Goal: Use online tool/utility: Utilize a website feature to perform a specific function

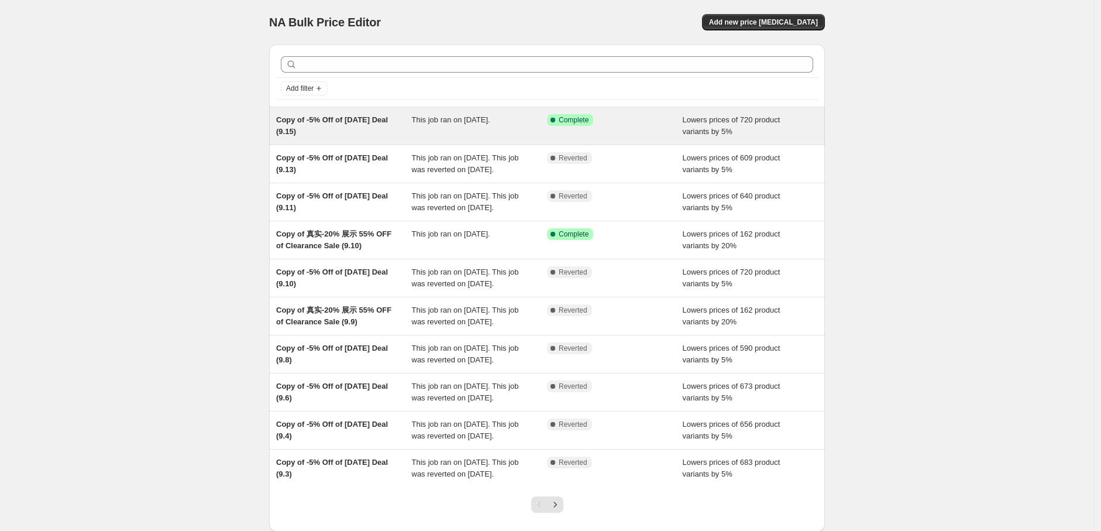
click at [459, 124] on span "This job ran on [DATE]." at bounding box center [451, 119] width 78 height 9
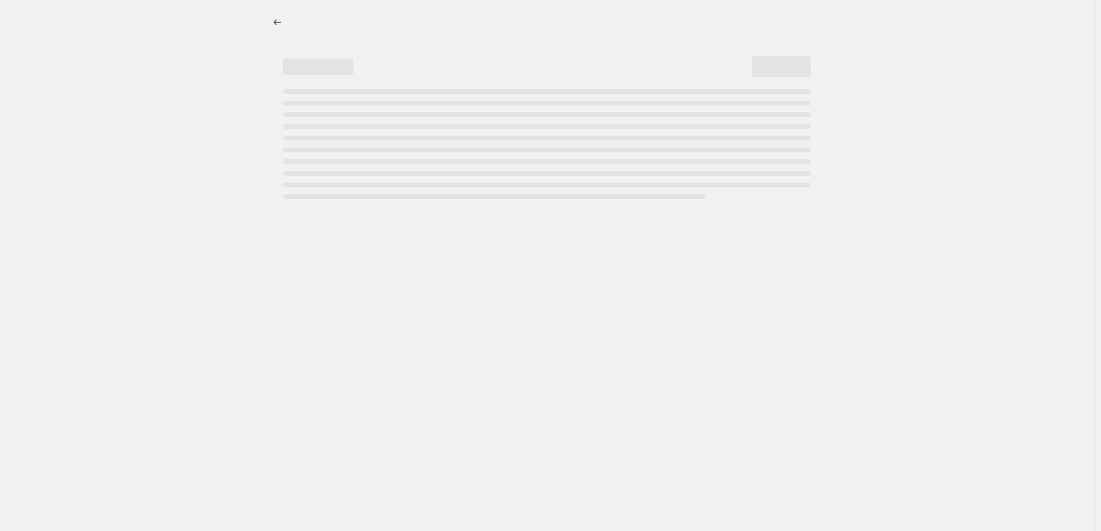
select select "percentage"
select select "pp"
select select "collection"
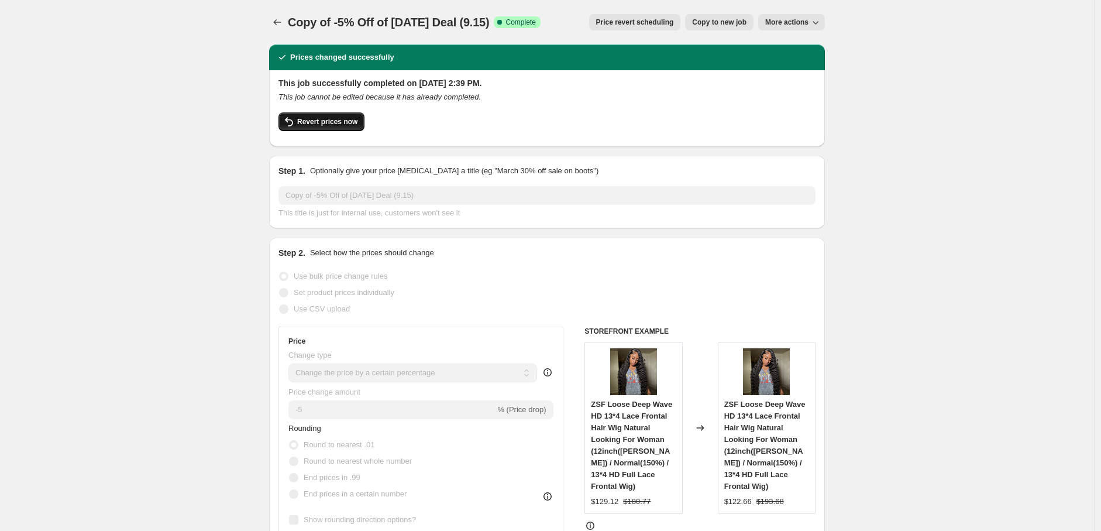
click at [329, 119] on span "Revert prices now" at bounding box center [327, 121] width 60 height 9
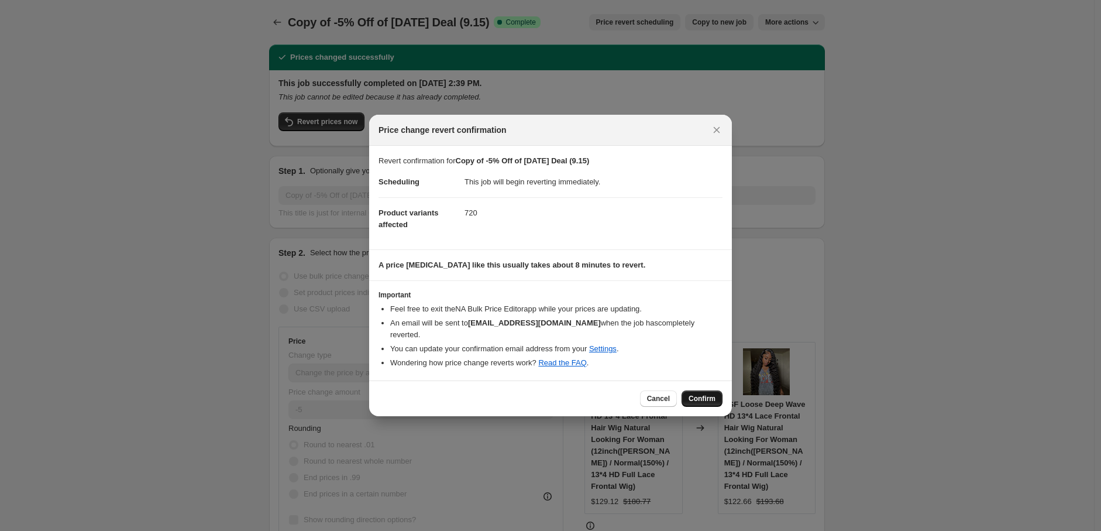
click at [697, 394] on span "Confirm" at bounding box center [702, 398] width 27 height 9
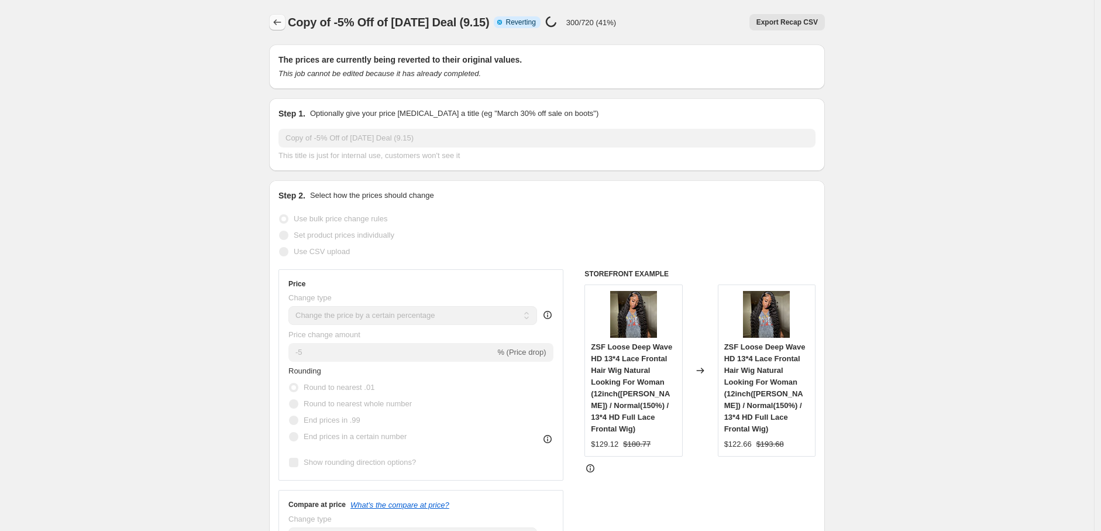
click at [280, 24] on icon "Price change jobs" at bounding box center [277, 22] width 12 height 12
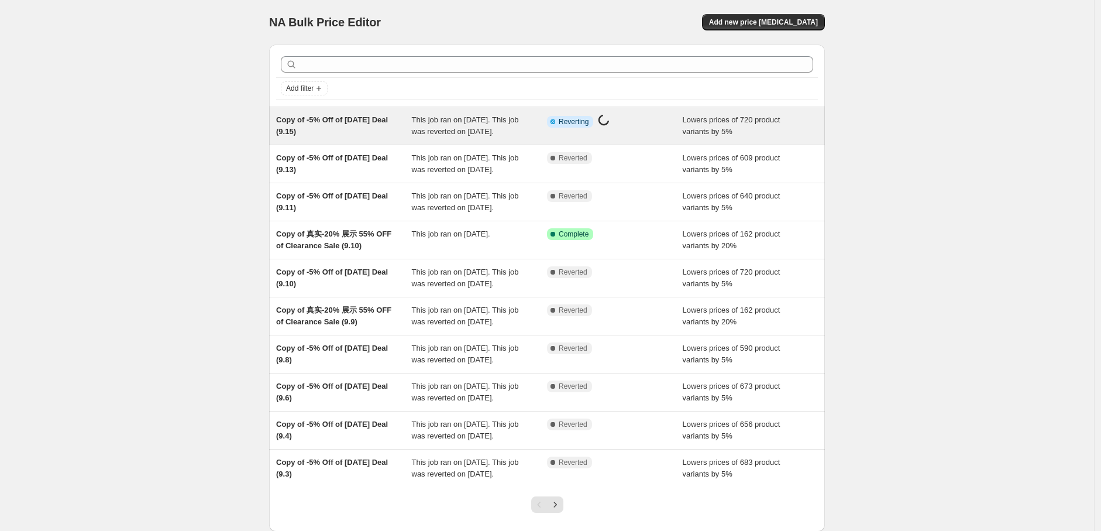
click at [516, 133] on div "This job ran on September 15, 2025. This job was reverted on September 16, 2025." at bounding box center [480, 125] width 136 height 23
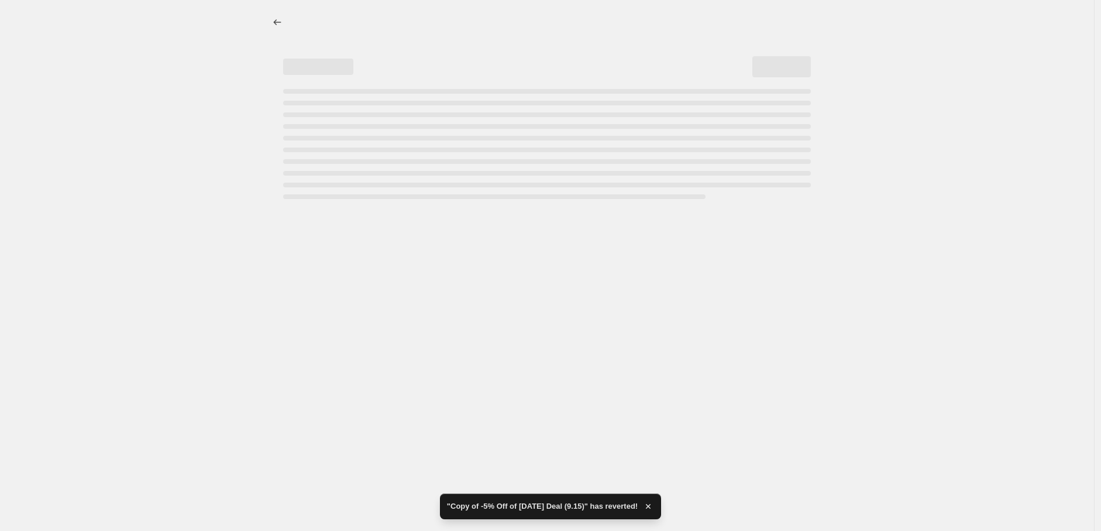
select select "percentage"
select select "pp"
select select "collection"
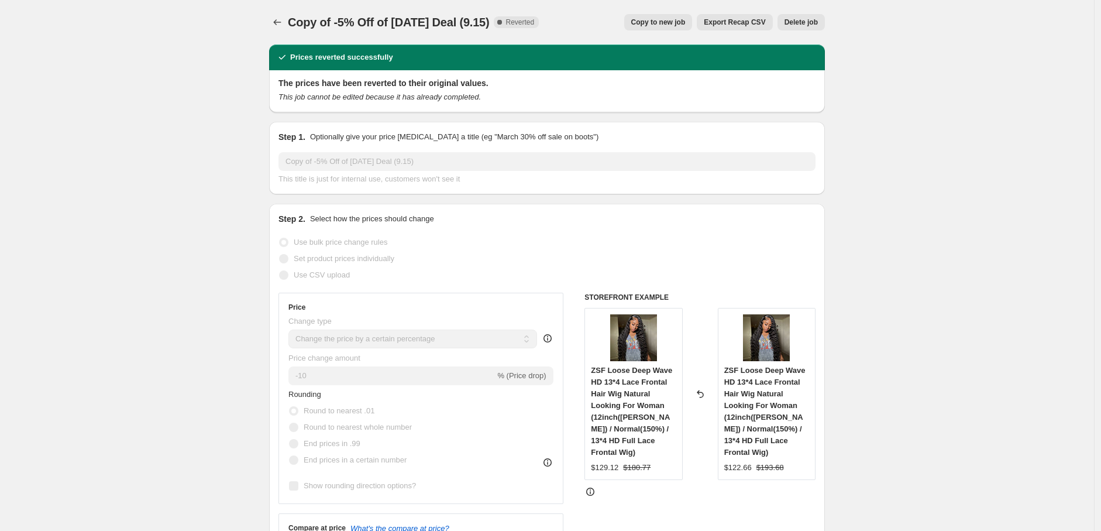
click at [678, 18] on span "Copy to new job" at bounding box center [658, 22] width 54 height 9
select select "percentage"
select select "pp"
select select "collection"
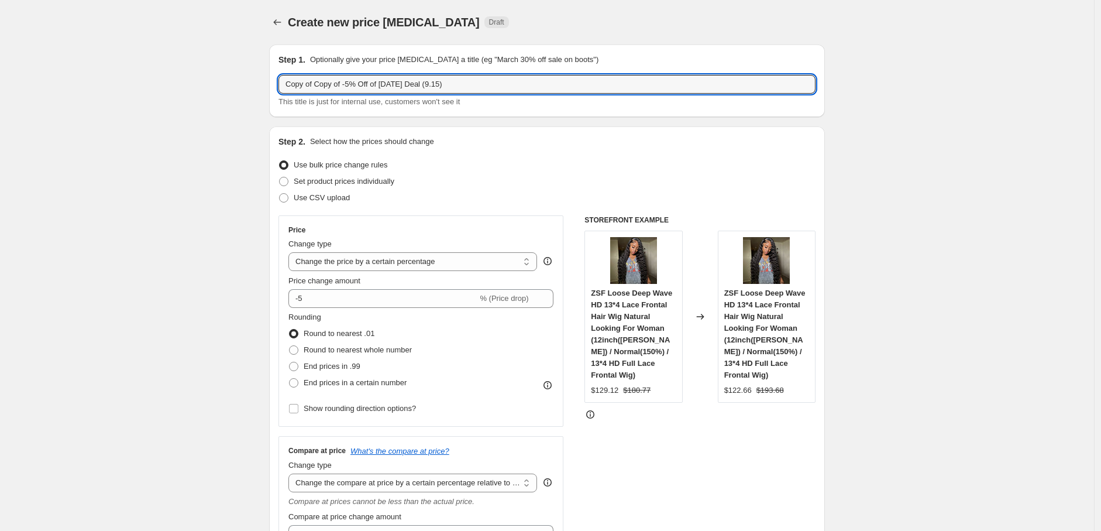
drag, startPoint x: 318, startPoint y: 88, endPoint x: 262, endPoint y: 88, distance: 56.2
click at [408, 85] on input "Copy of -5% Off of Today Deal (9.15)" at bounding box center [547, 84] width 537 height 19
type input "Copy of -5% Off of Today Deal (9.16)"
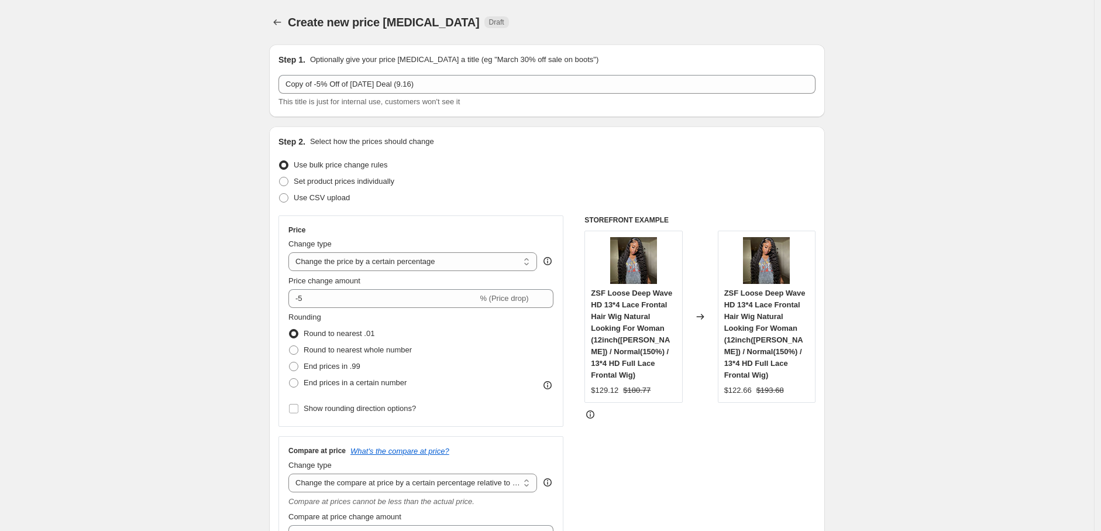
drag, startPoint x: 925, startPoint y: 218, endPoint x: 900, endPoint y: 236, distance: 31.0
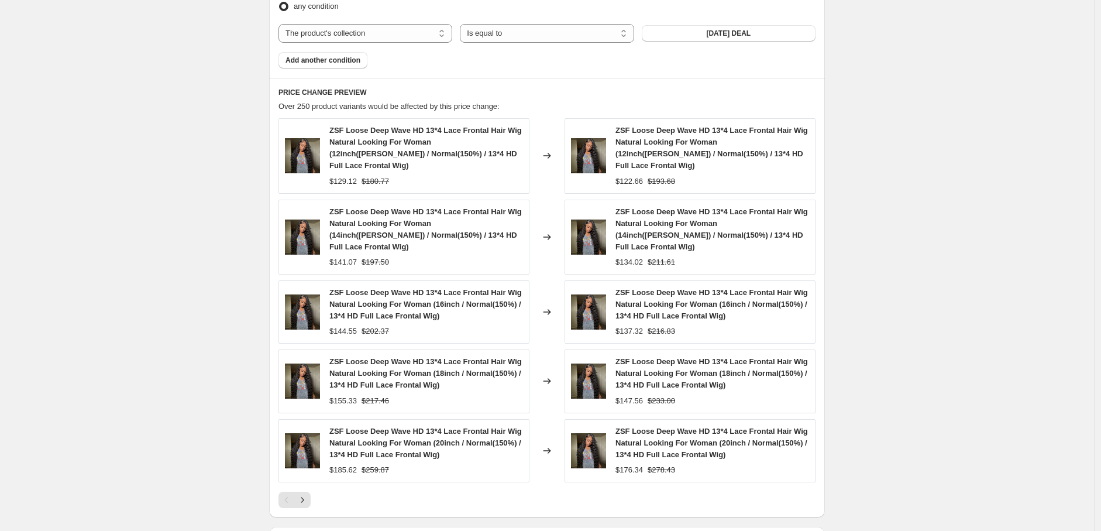
scroll to position [1010, 0]
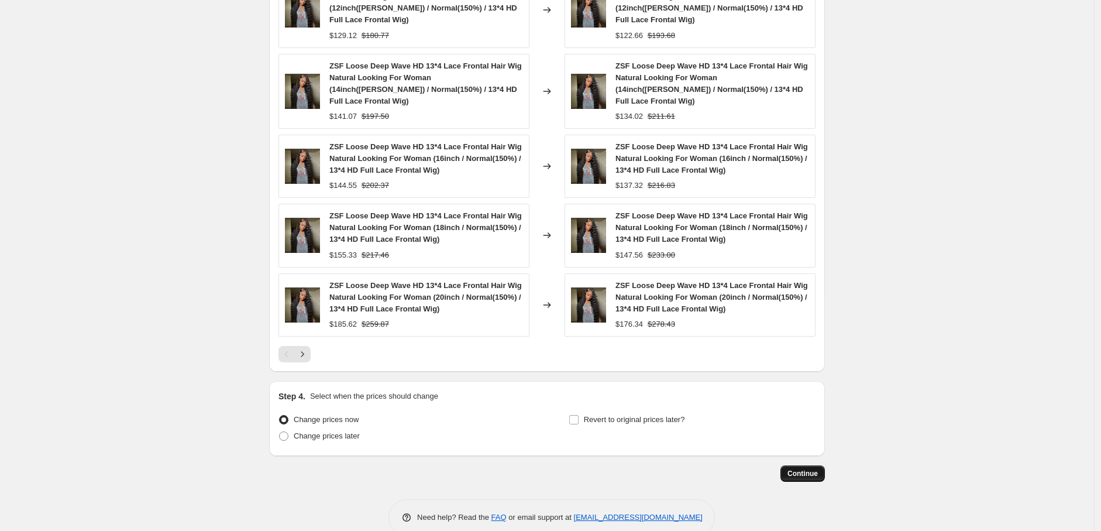
click at [805, 469] on span "Continue" at bounding box center [803, 473] width 30 height 9
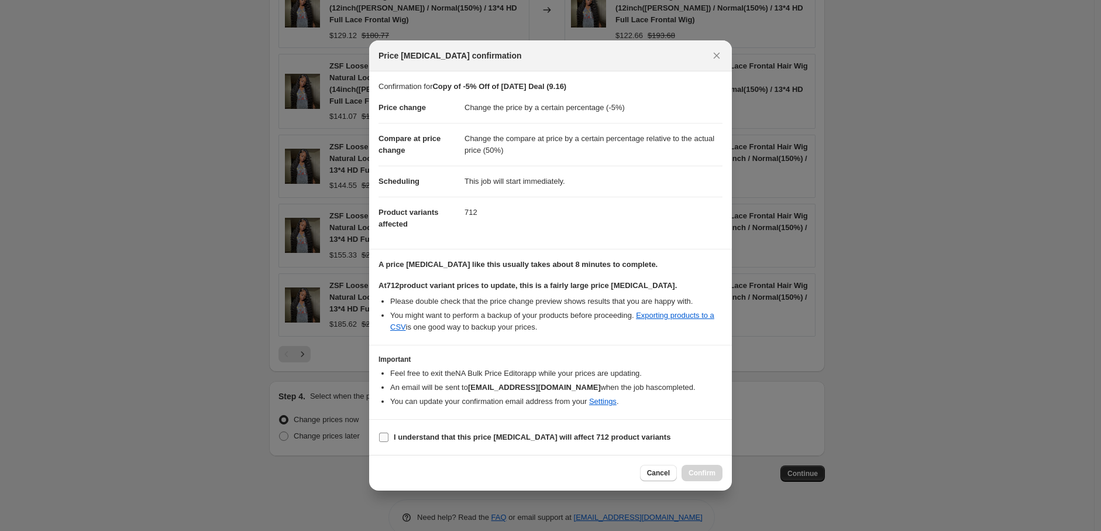
click at [386, 434] on input "I understand that this price change job will affect 712 product variants" at bounding box center [383, 436] width 9 height 9
checkbox input "true"
click at [699, 470] on span "Confirm" at bounding box center [702, 472] width 27 height 9
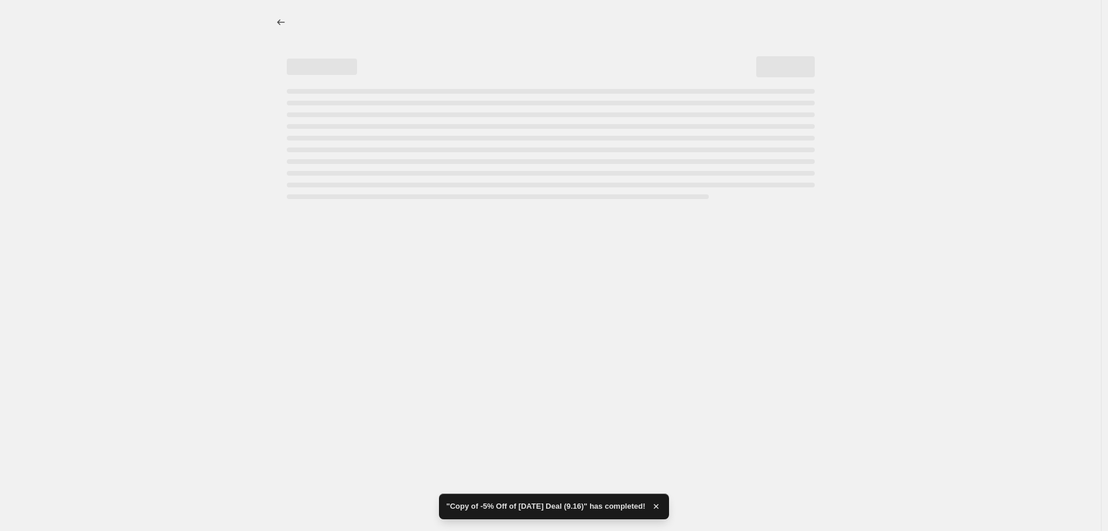
select select "percentage"
select select "pp"
select select "collection"
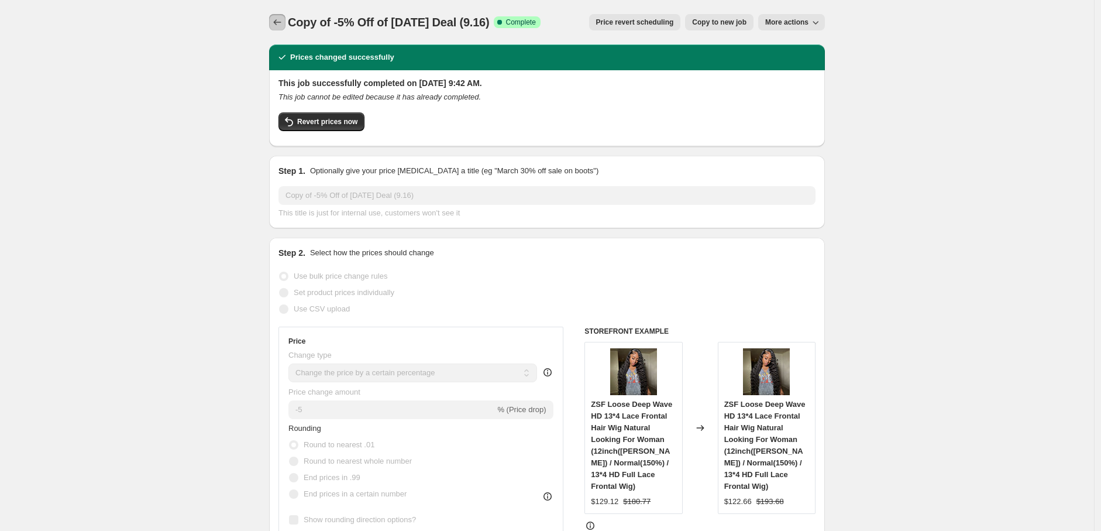
click at [283, 26] on icon "Price change jobs" at bounding box center [277, 22] width 12 height 12
